Goal: Information Seeking & Learning: Learn about a topic

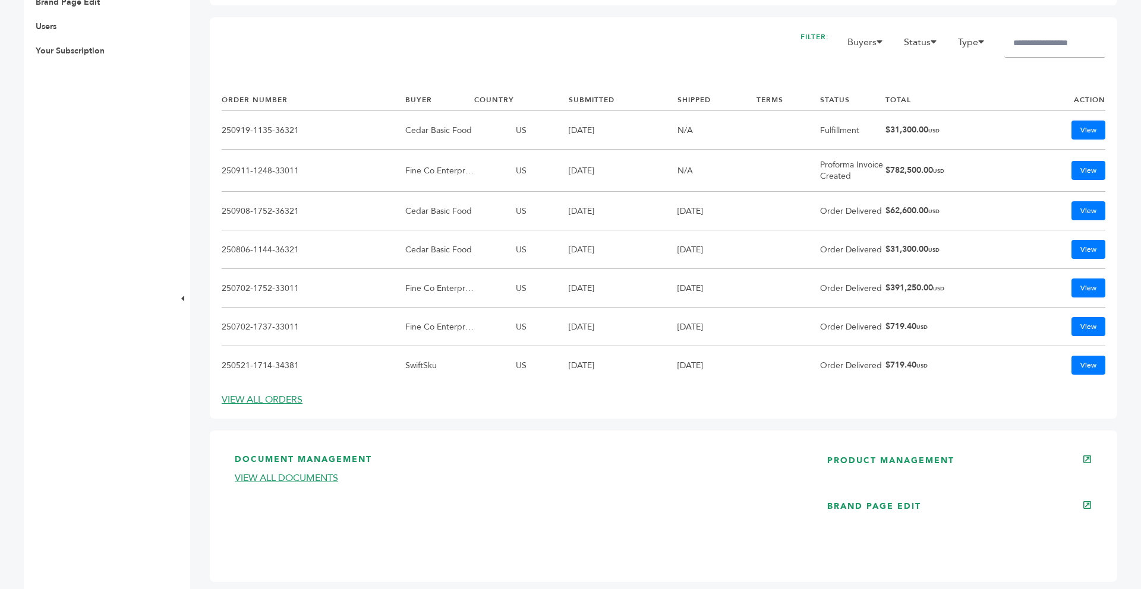
scroll to position [642, 0]
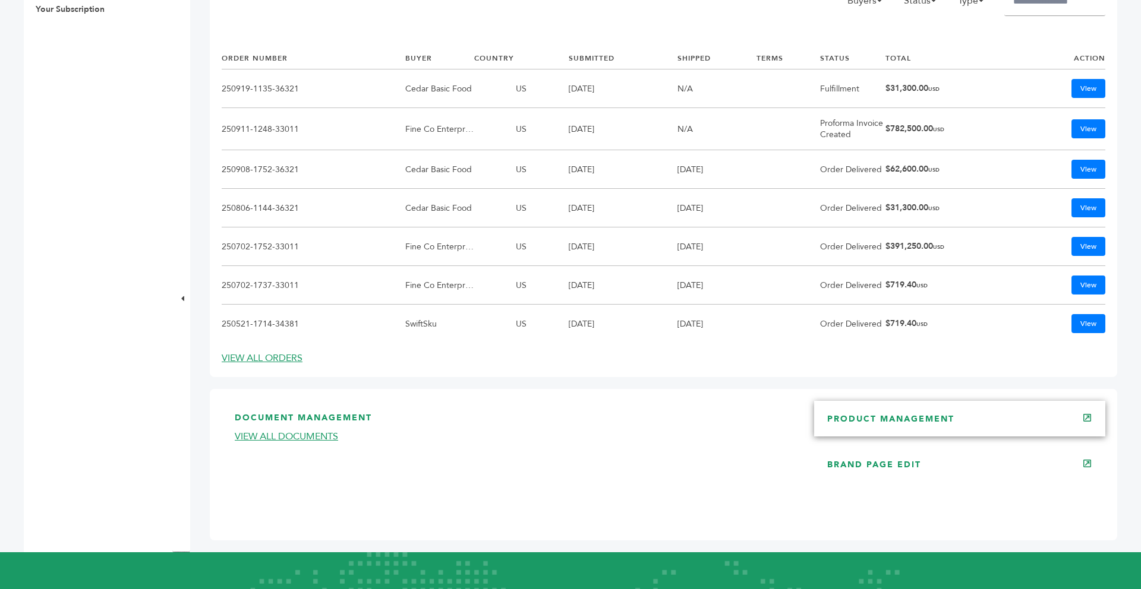
click at [932, 421] on link "PRODUCT MANAGEMENT" at bounding box center [890, 419] width 127 height 11
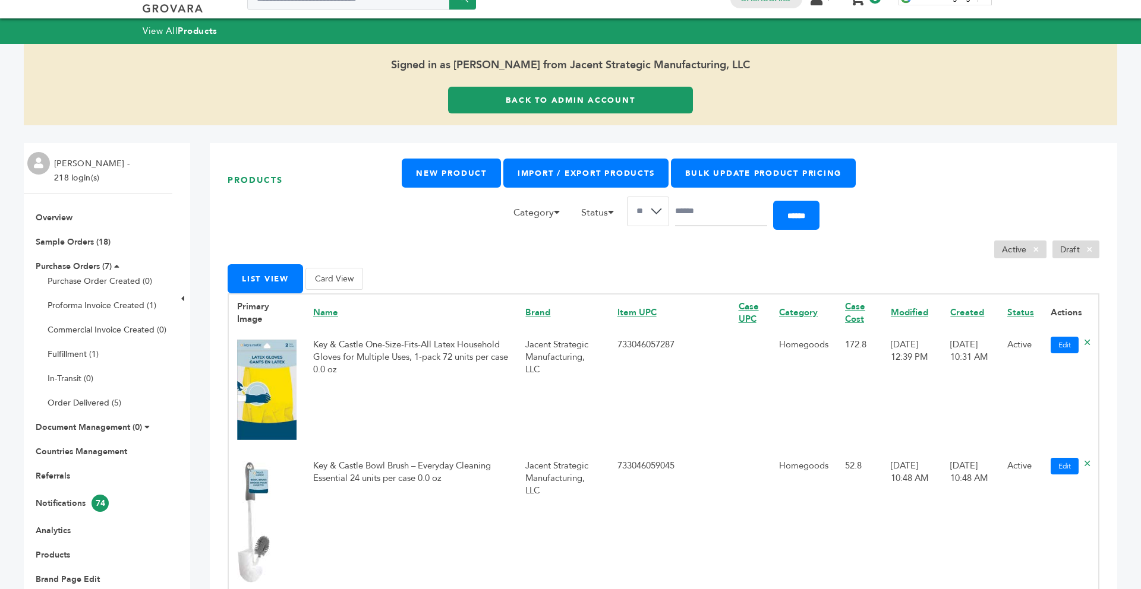
scroll to position [24, 0]
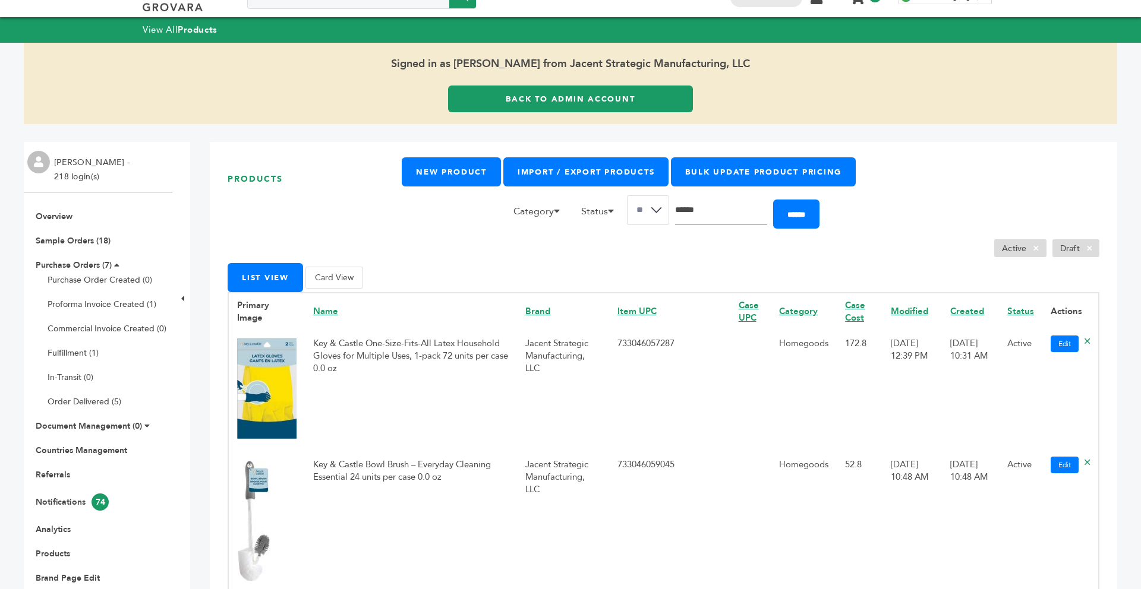
click at [706, 212] on input "Search" at bounding box center [721, 211] width 92 height 30
type input "**********"
click at [773, 200] on input "******" at bounding box center [796, 214] width 46 height 29
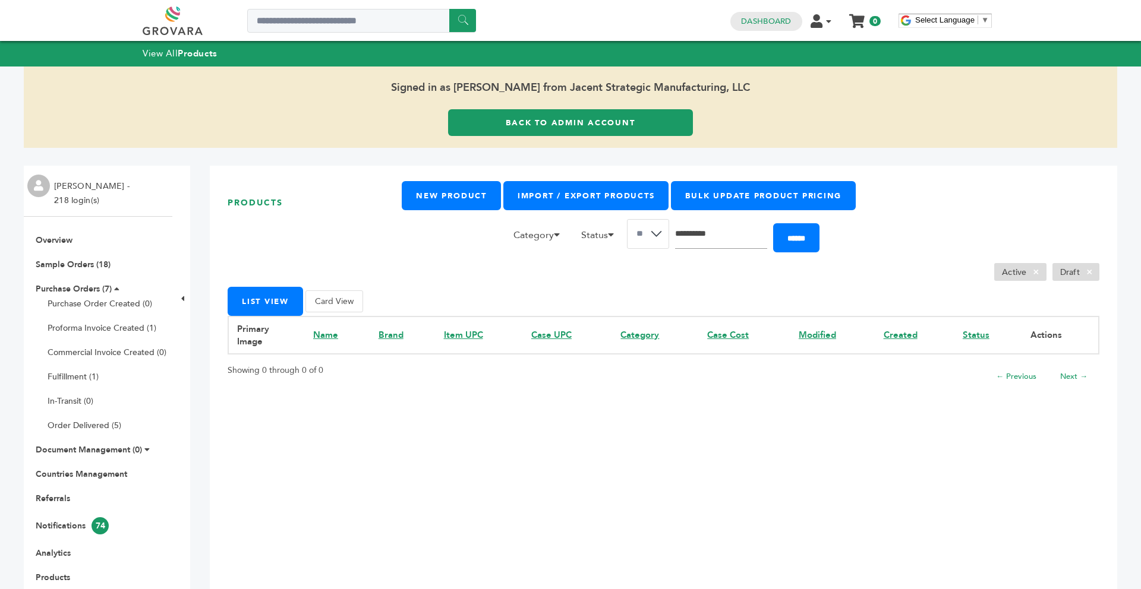
click at [750, 232] on input "**********" at bounding box center [721, 234] width 92 height 30
type input "*"
click at [655, 278] on ul "Active × Draft ×" at bounding box center [664, 272] width 872 height 18
click at [559, 239] on li "Category Accessories Alcoholic Beverages Baby Food Baked Goods Baking Mixes Bas…" at bounding box center [539, 238] width 65 height 20
click at [469, 252] on label "Accessories" at bounding box center [474, 254] width 83 height 14
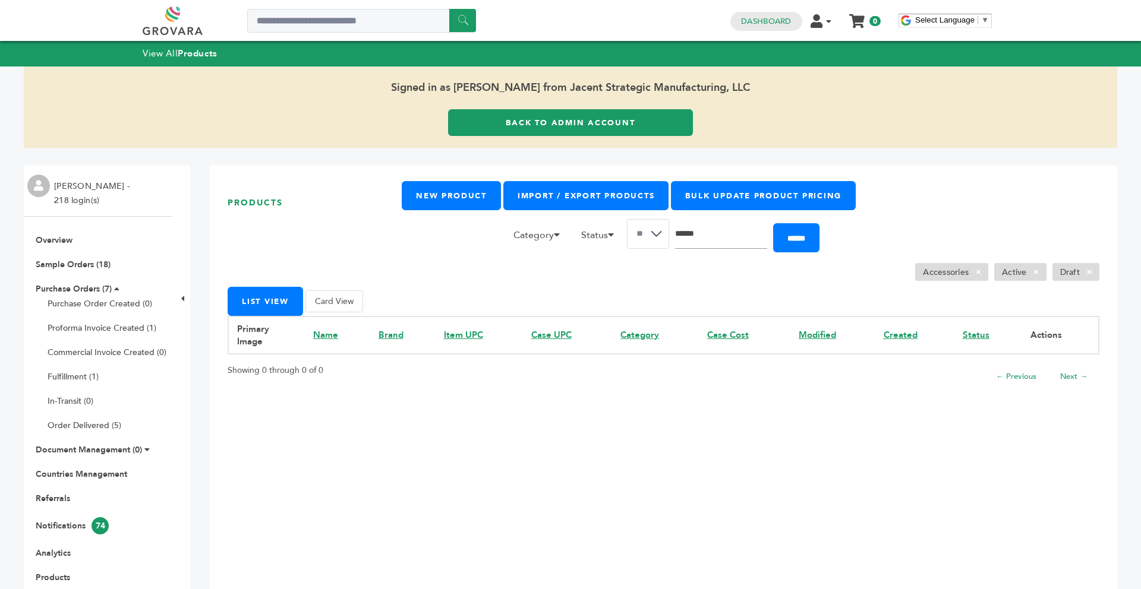
click at [767, 238] on input "Search" at bounding box center [721, 234] width 92 height 30
click at [792, 239] on input "******" at bounding box center [796, 237] width 46 height 29
click at [464, 257] on label "Accessories" at bounding box center [474, 254] width 83 height 14
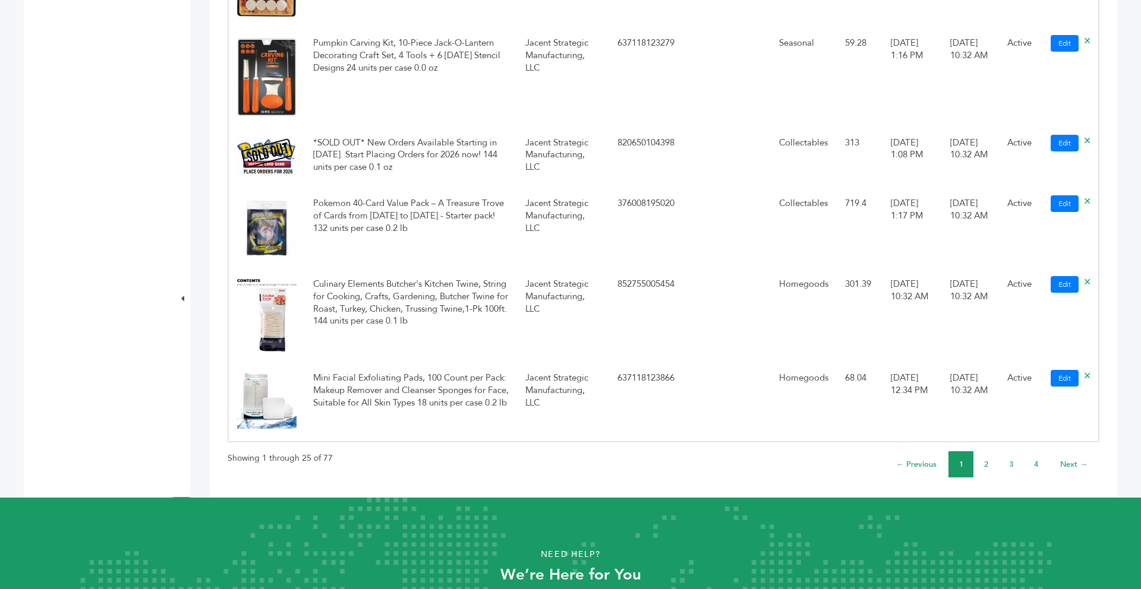
scroll to position [2615, 0]
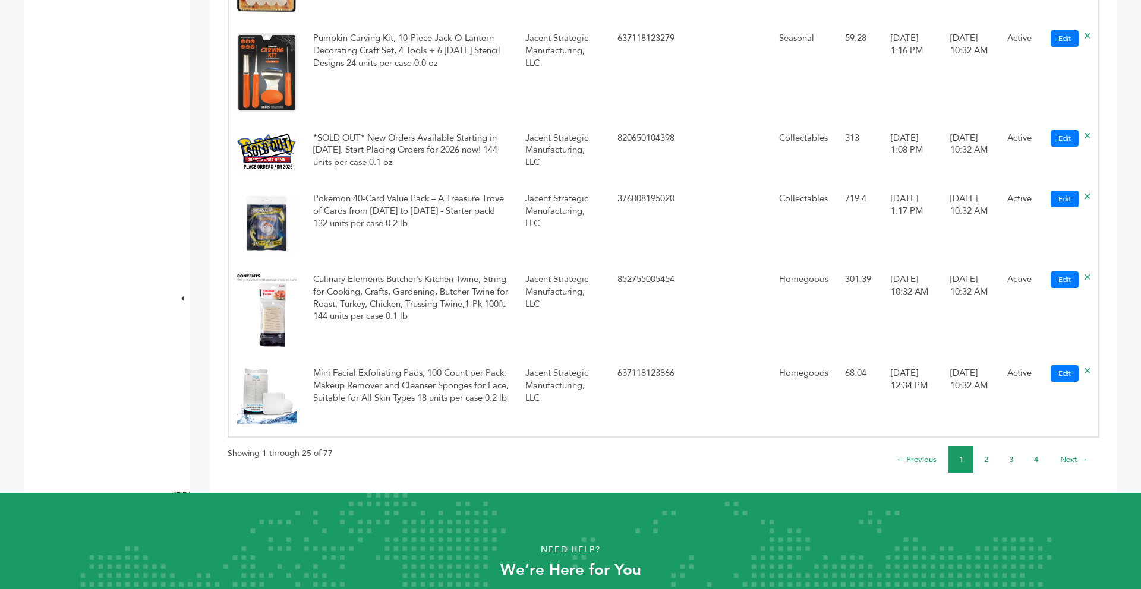
click at [985, 461] on link "2" at bounding box center [986, 460] width 4 height 11
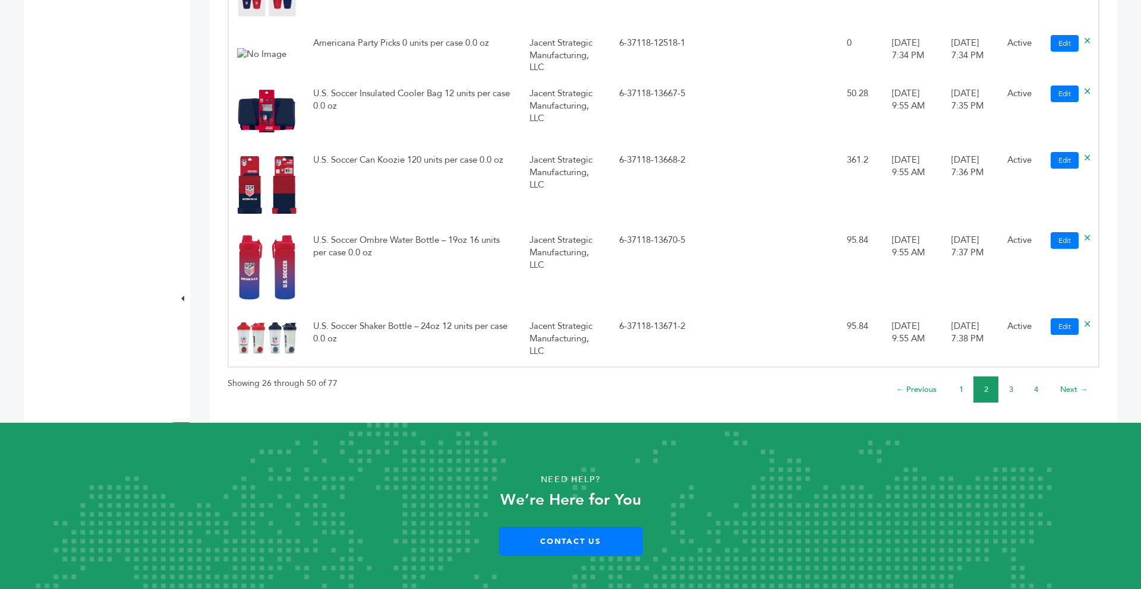
scroll to position [2376, 0]
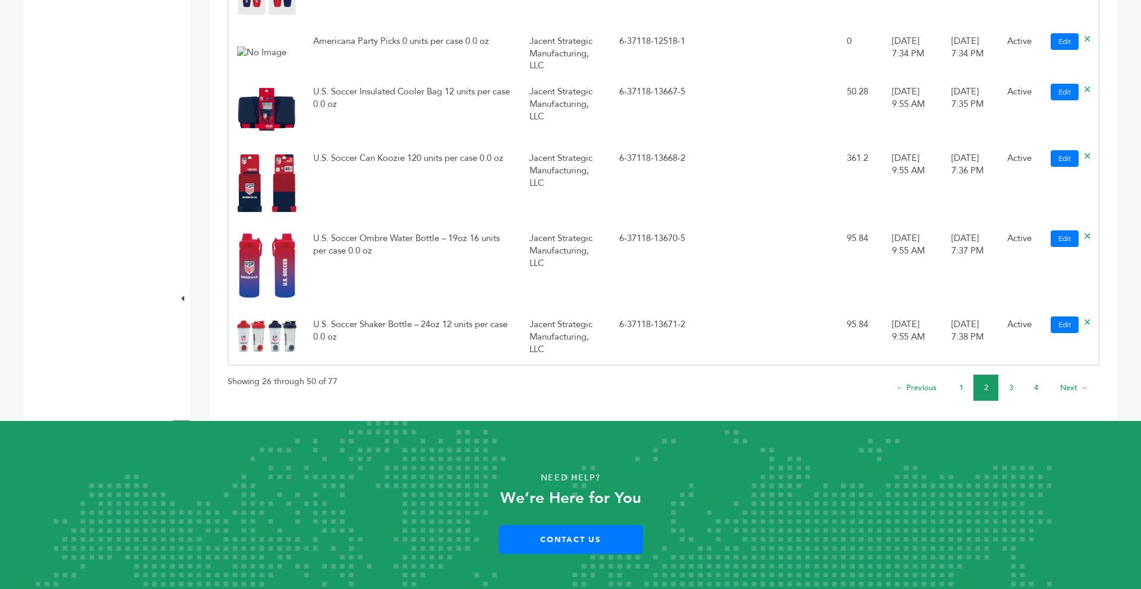
click at [1009, 383] on link "3" at bounding box center [1011, 388] width 4 height 11
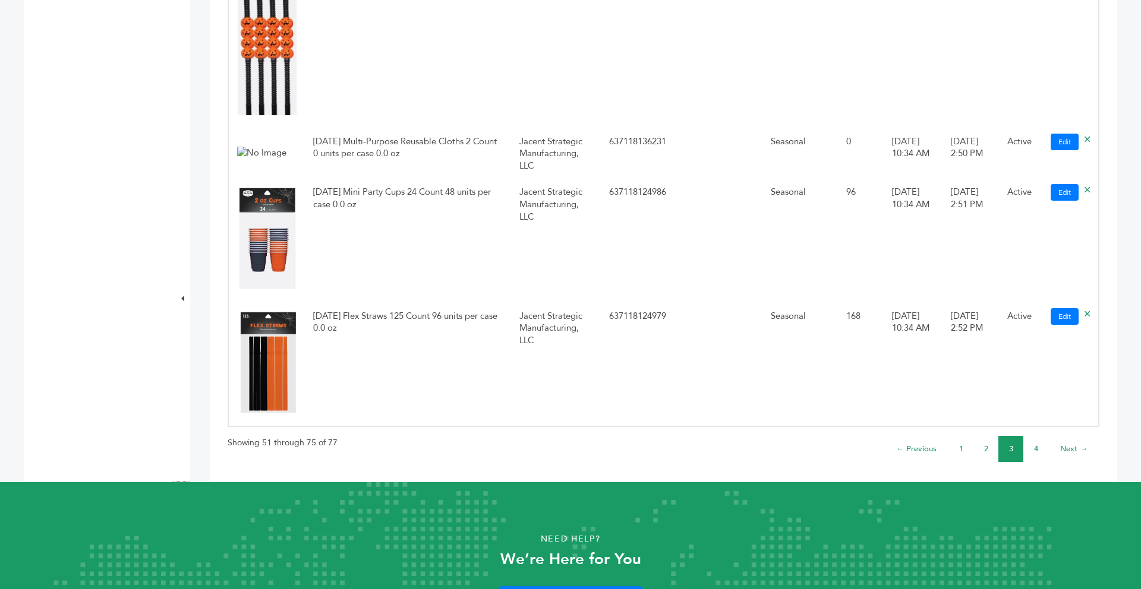
scroll to position [2496, 0]
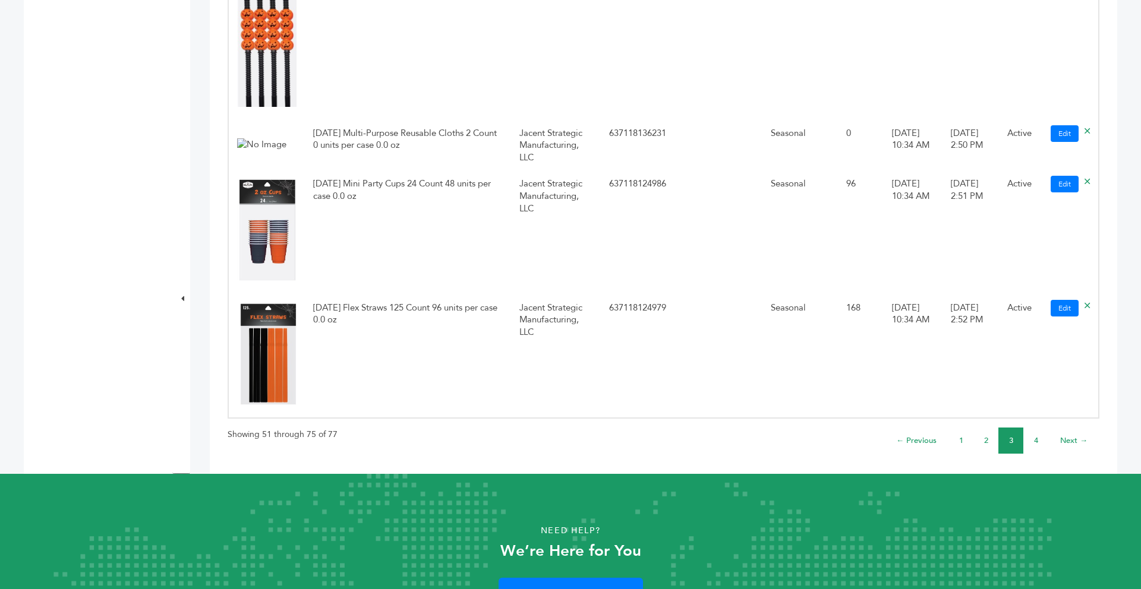
click at [1034, 436] on link "4" at bounding box center [1036, 441] width 4 height 11
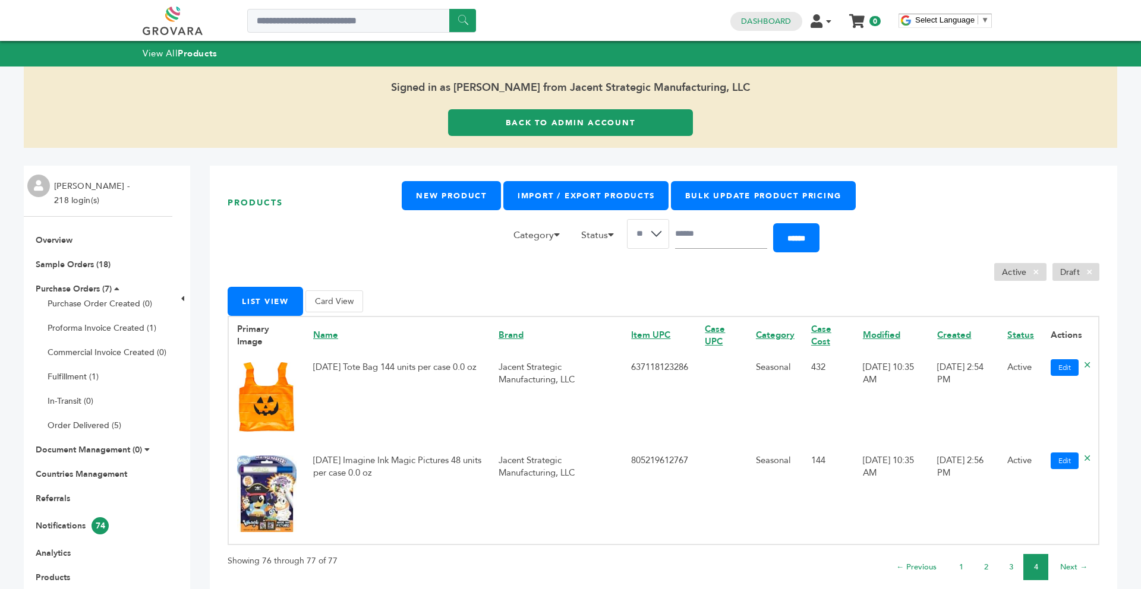
scroll to position [4, 0]
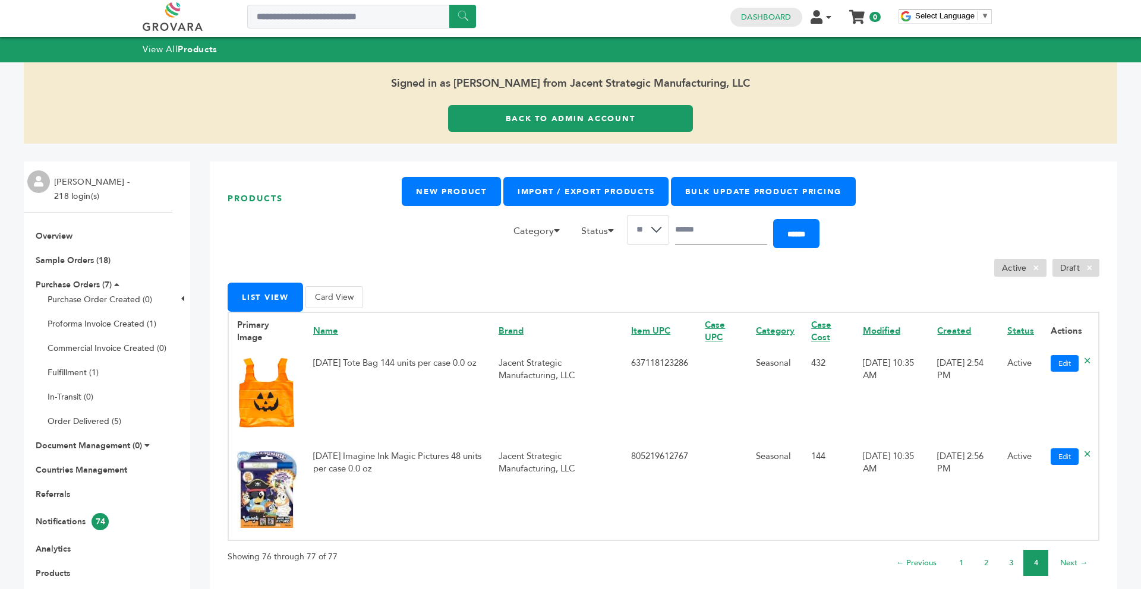
click at [434, 272] on ul "Active × Draft ×" at bounding box center [664, 268] width 872 height 18
click at [511, 121] on link "Back to Admin Account" at bounding box center [570, 118] width 245 height 27
